Goal: Task Accomplishment & Management: Use online tool/utility

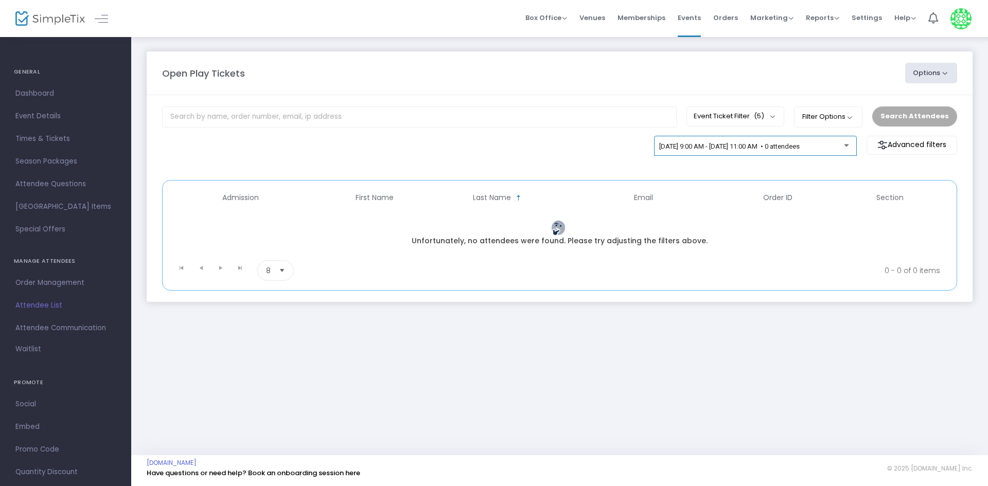
click at [718, 141] on div "[DATE] 9:00 AM - [DATE] 11:00 AM • 0 attendees" at bounding box center [755, 148] width 192 height 14
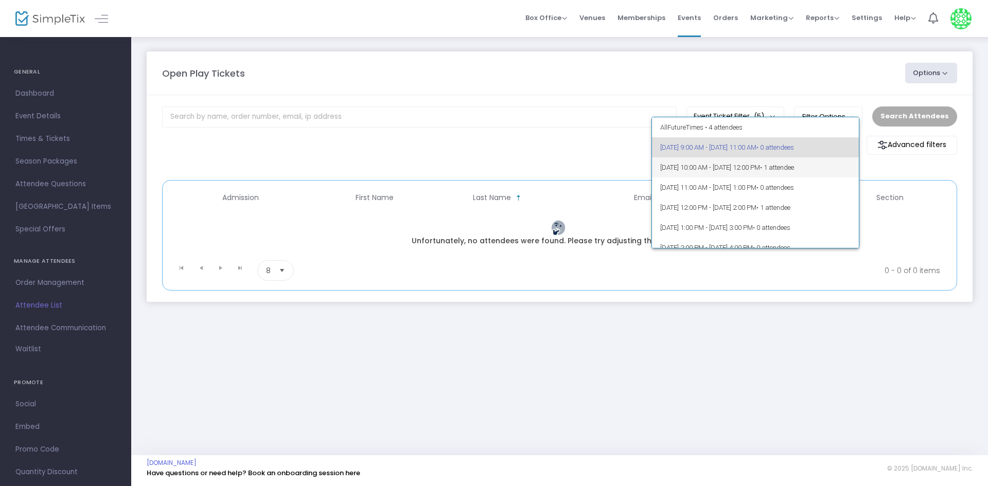
click at [743, 174] on span "[DATE] 10:00 AM - [DATE] 12:00 PM • 1 attendee" at bounding box center [755, 167] width 191 height 20
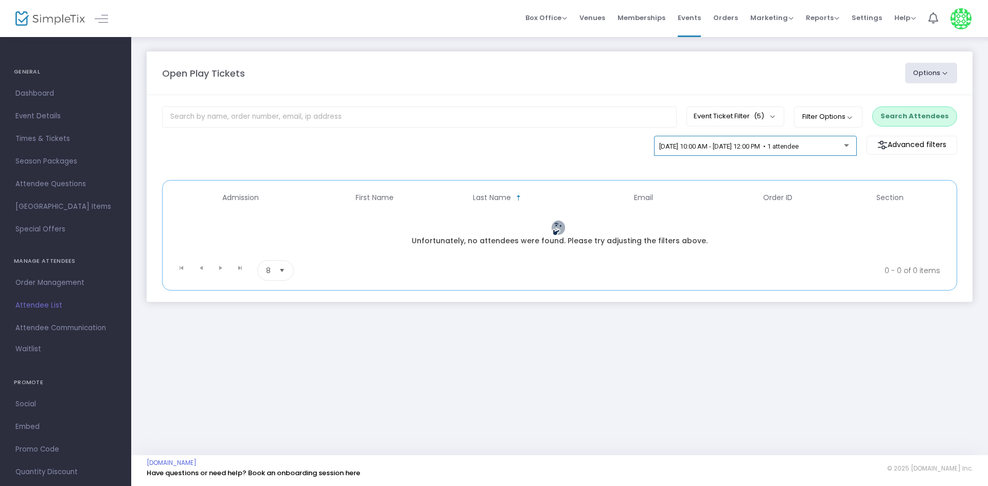
click at [739, 152] on div "[DATE] 10:00 AM - [DATE] 12:00 PM • 1 attendee" at bounding box center [755, 148] width 192 height 14
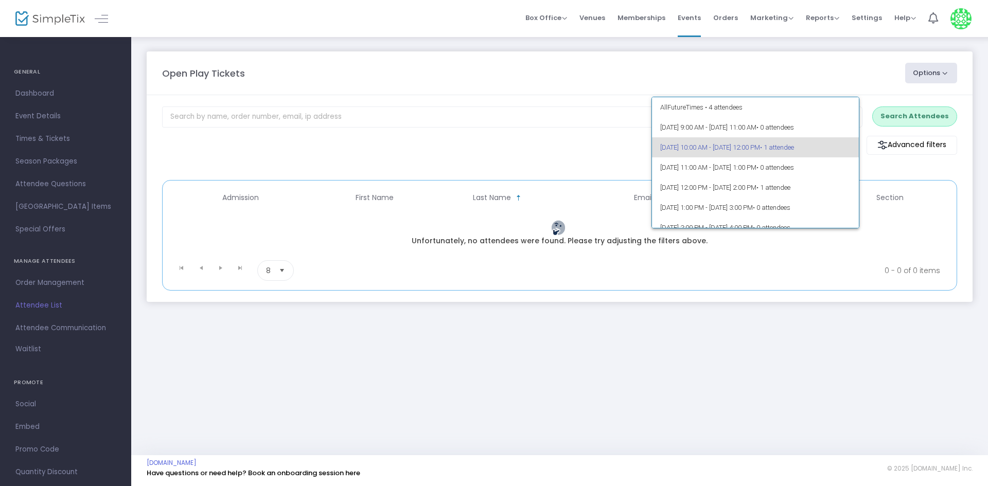
click at [726, 153] on span "[DATE] 10:00 AM - [DATE] 12:00 PM • 1 attendee" at bounding box center [755, 147] width 191 height 20
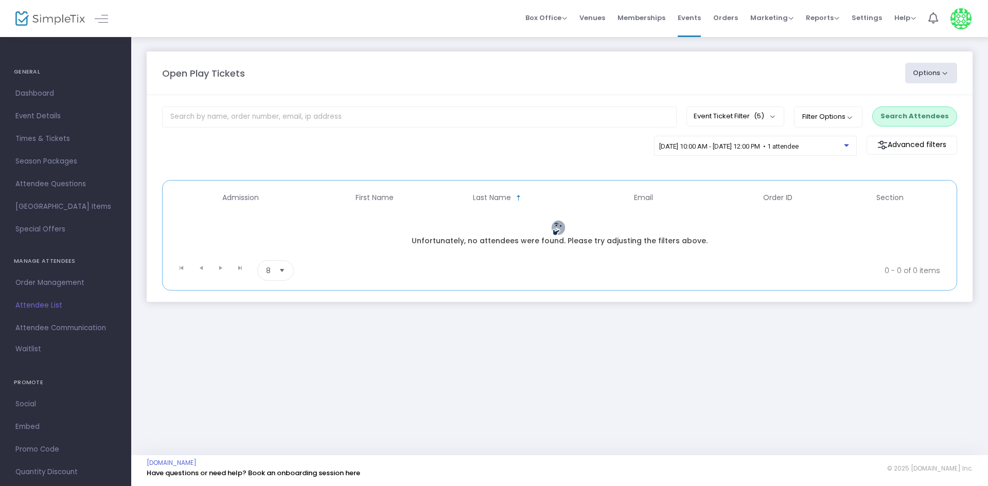
click at [687, 166] on div "[DATE] 10:00 AM - [DATE] 12:00 PM • 1 attendee Advanced filters Promo code cate…" at bounding box center [559, 153] width 805 height 34
drag, startPoint x: 44, startPoint y: 306, endPoint x: 56, endPoint y: 308, distance: 12.1
click at [44, 306] on span "Attendee List" at bounding box center [65, 305] width 100 height 13
click at [723, 146] on span "[DATE] 9:00 AM - [DATE] 11:00 AM • 0 attendees" at bounding box center [729, 146] width 140 height 8
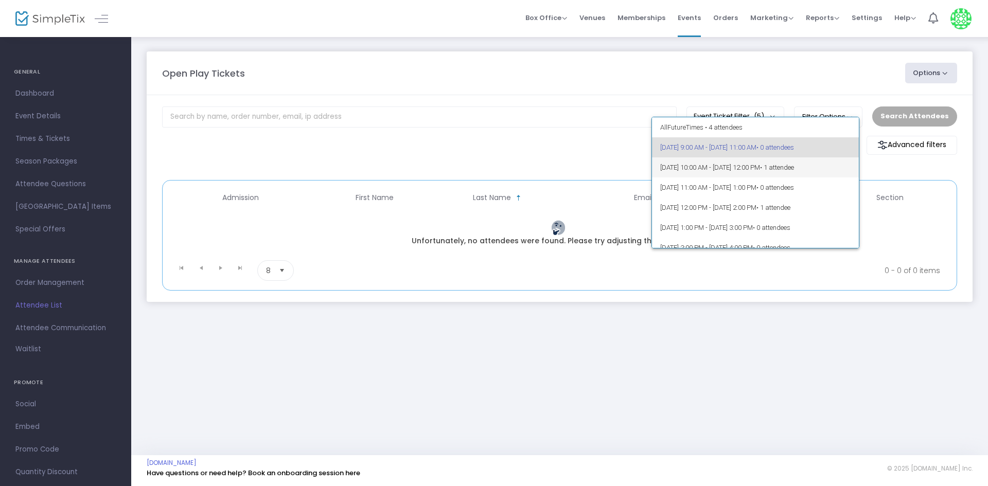
click at [713, 165] on span "[DATE] 10:00 AM - [DATE] 12:00 PM • 1 attendee" at bounding box center [755, 167] width 191 height 20
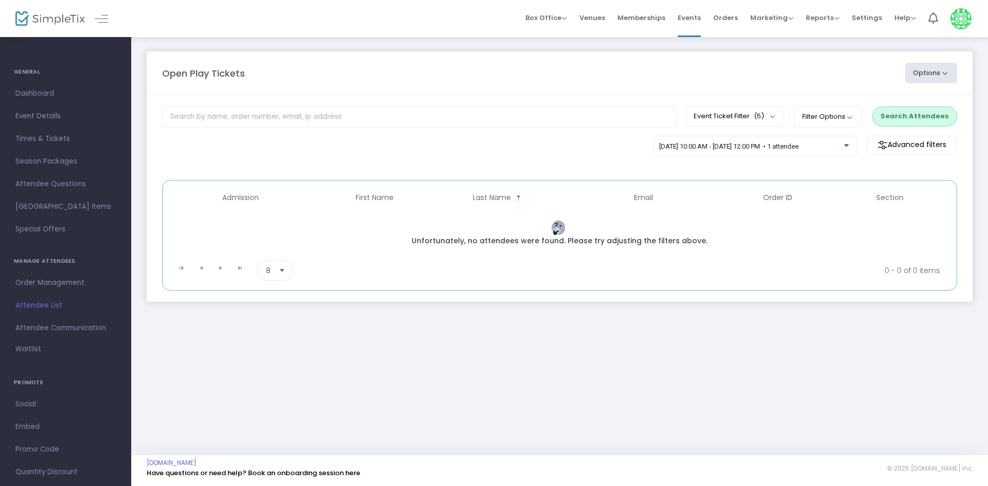
click at [908, 114] on button "Search Attendees" at bounding box center [914, 116] width 85 height 20
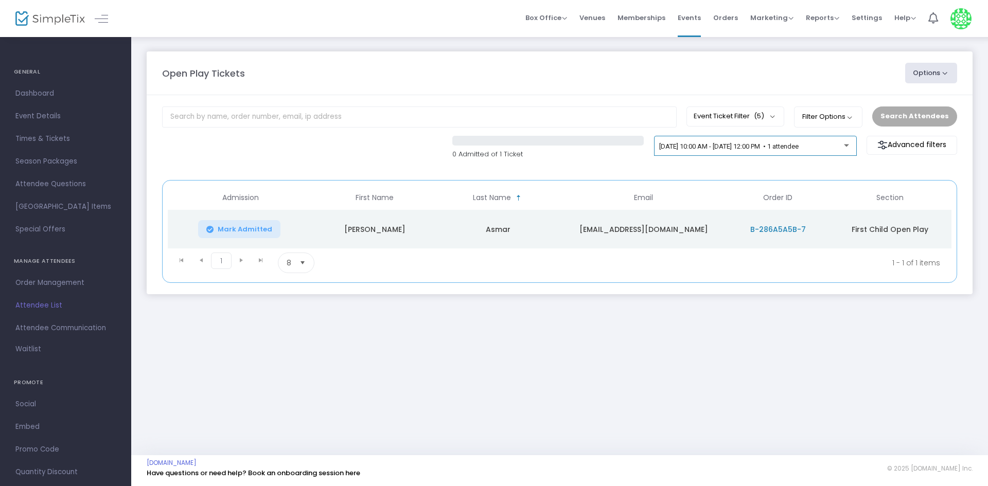
click at [797, 154] on div "[DATE] 10:00 AM - [DATE] 12:00 PM • 1 attendee" at bounding box center [755, 148] width 192 height 14
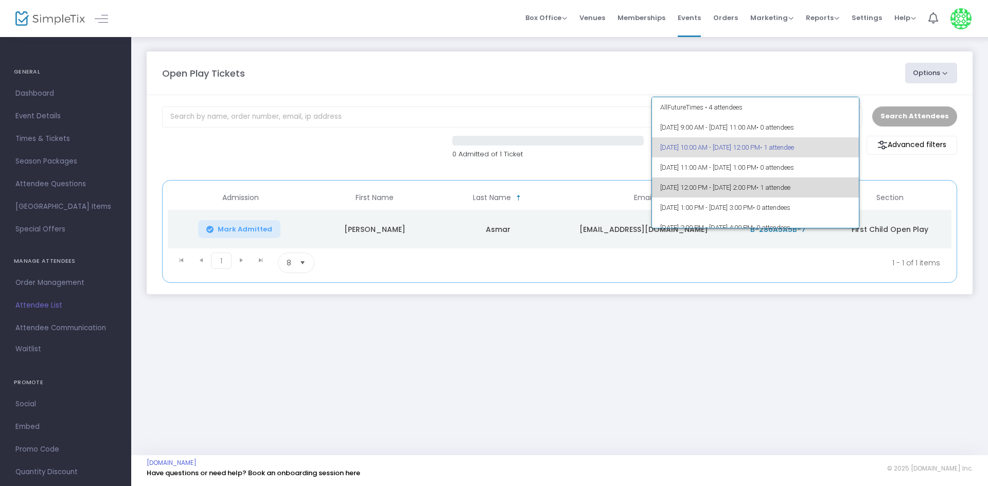
click at [758, 190] on span "[DATE] 12:00 PM - [DATE] 2:00 PM • 1 attendee" at bounding box center [755, 187] width 191 height 20
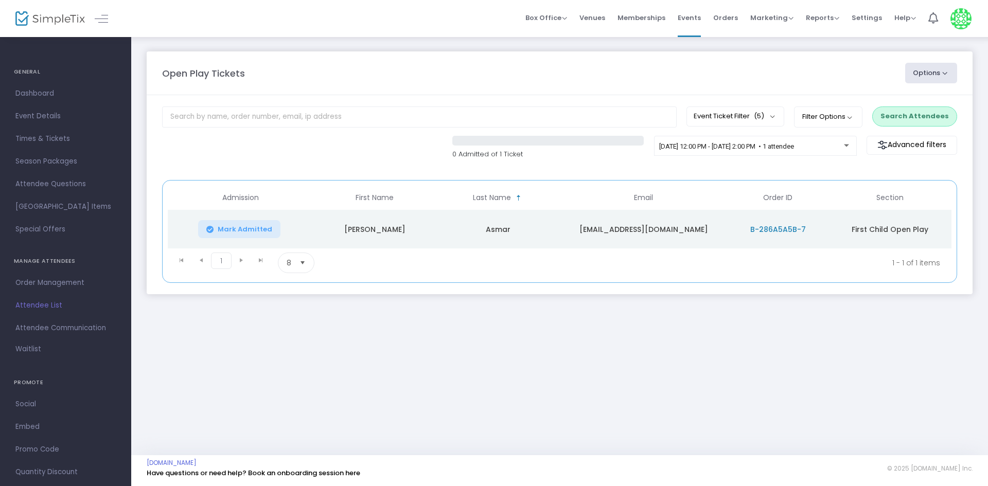
click at [897, 118] on button "Search Attendees" at bounding box center [914, 116] width 85 height 20
click at [783, 147] on span "[DATE] 12:00 PM - [DATE] 2:00 PM • 1 attendee" at bounding box center [726, 146] width 135 height 8
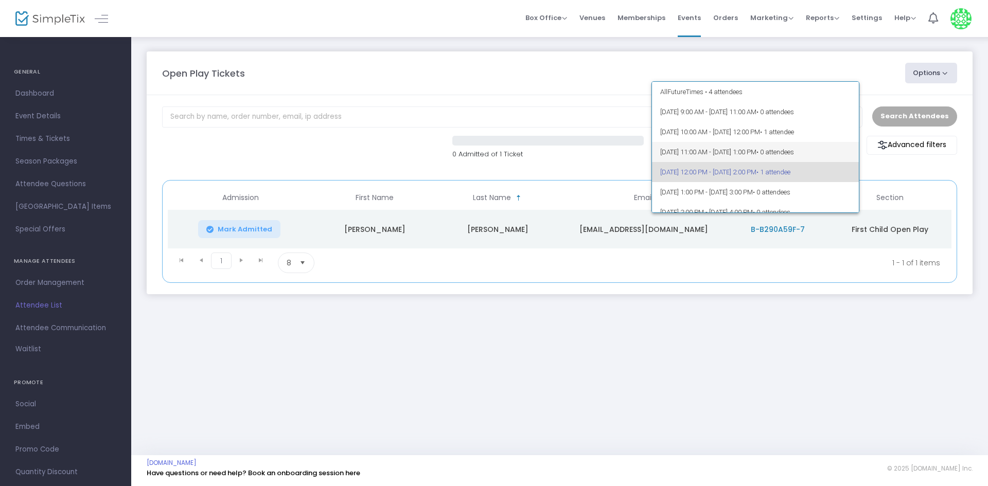
scroll to position [25, 0]
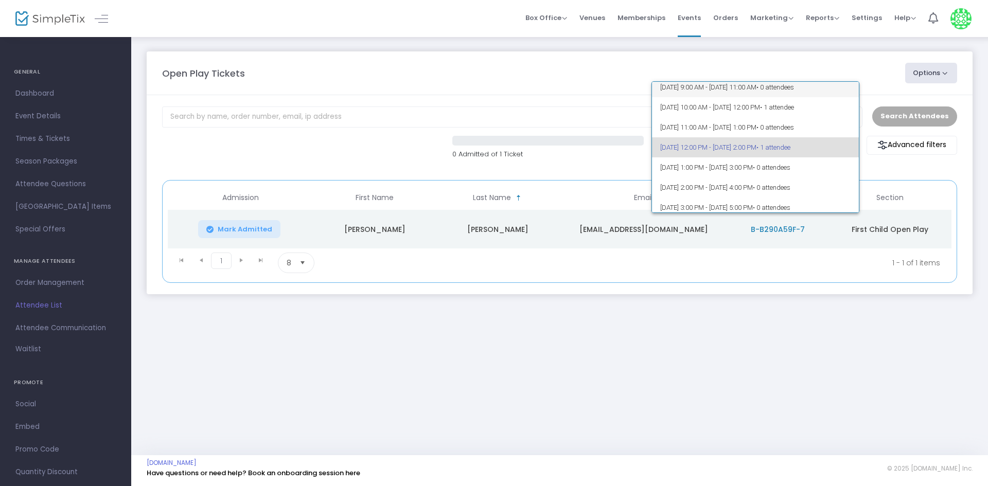
click at [794, 91] on span "• 0 attendees" at bounding box center [775, 87] width 38 height 8
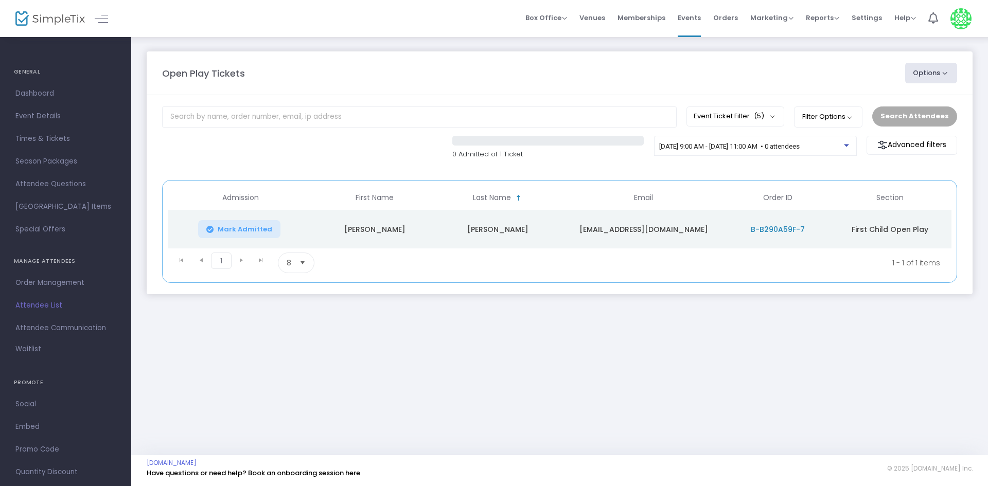
scroll to position [20, 0]
click at [885, 113] on button "Search Attendees" at bounding box center [914, 116] width 85 height 20
